Goal: Information Seeking & Learning: Learn about a topic

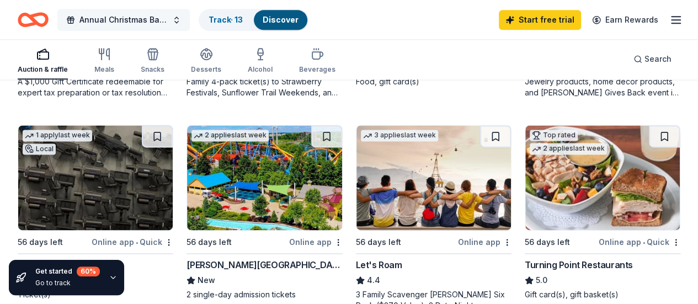
scroll to position [552, 0]
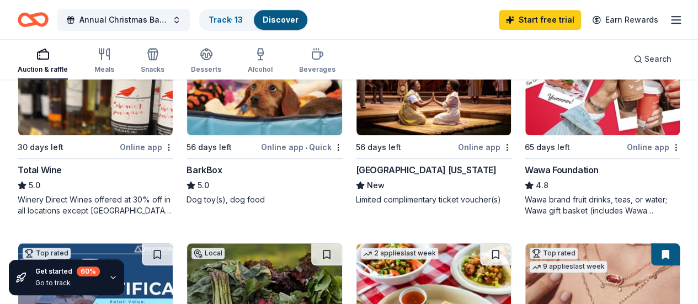
scroll to position [276, 0]
